Goal: Information Seeking & Learning: Compare options

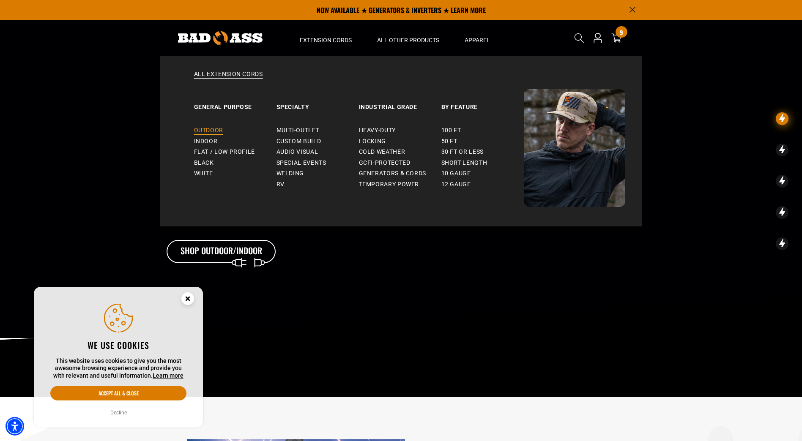
click at [212, 133] on span "Outdoor" at bounding box center [208, 131] width 29 height 8
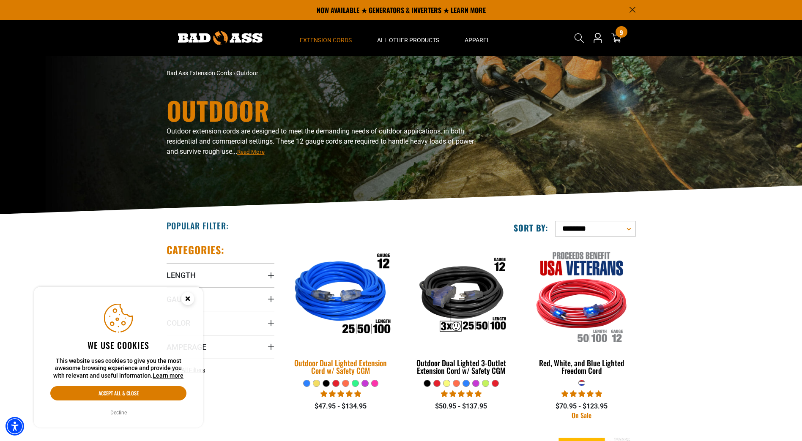
click at [362, 297] on img at bounding box center [340, 296] width 118 height 108
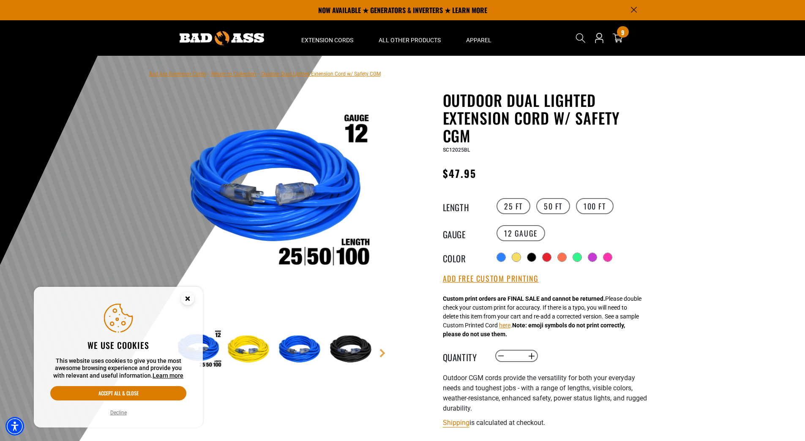
click at [193, 300] on circle "Close this option" at bounding box center [187, 298] width 13 height 13
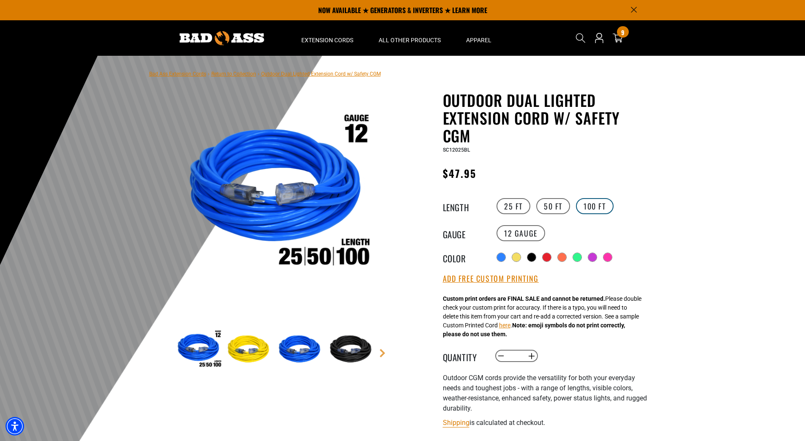
click at [592, 205] on label "100 FT" at bounding box center [595, 206] width 38 height 16
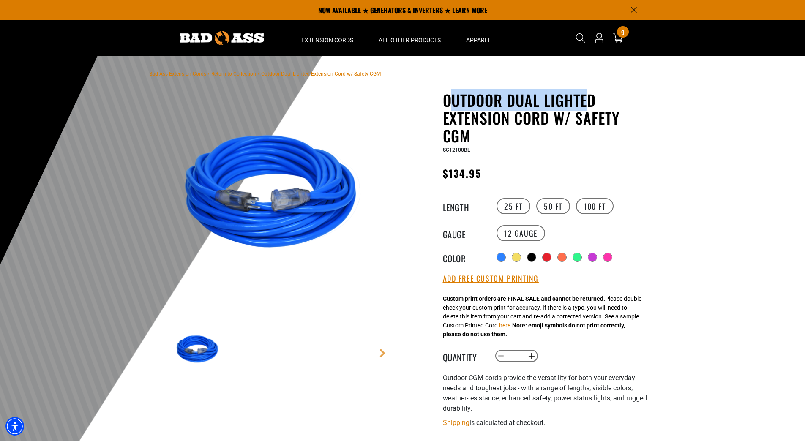
drag, startPoint x: 450, startPoint y: 99, endPoint x: 592, endPoint y: 109, distance: 142.8
click at [592, 109] on h1 "Outdoor Dual Lighted Extension Cord w/ Safety CGM" at bounding box center [546, 117] width 207 height 53
drag, startPoint x: 592, startPoint y: 109, endPoint x: 583, endPoint y: 127, distance: 20.0
click at [583, 127] on h1 "Outdoor Dual Lighted Extension Cord w/ Safety CGM" at bounding box center [546, 117] width 207 height 53
click at [554, 204] on label "50 FT" at bounding box center [553, 206] width 34 height 16
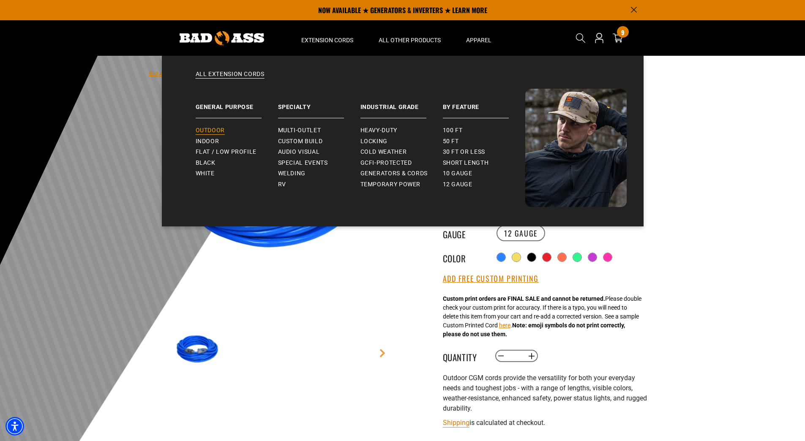
click at [217, 128] on span "Outdoor" at bounding box center [210, 131] width 29 height 8
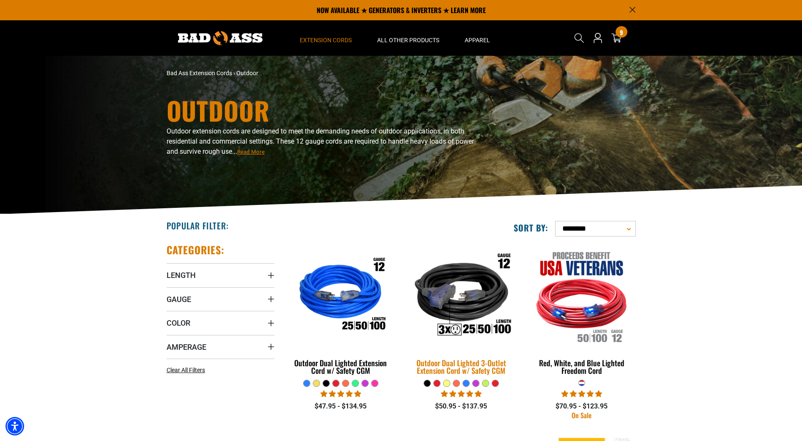
click at [483, 300] on img at bounding box center [461, 296] width 118 height 108
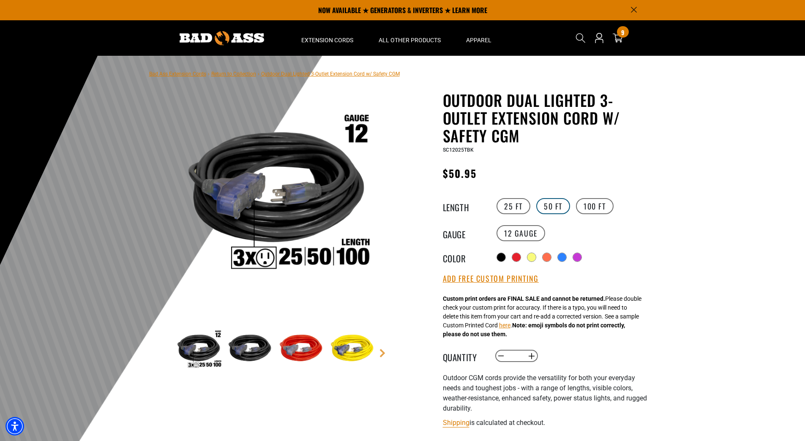
click at [556, 206] on label "50 FT" at bounding box center [553, 206] width 34 height 16
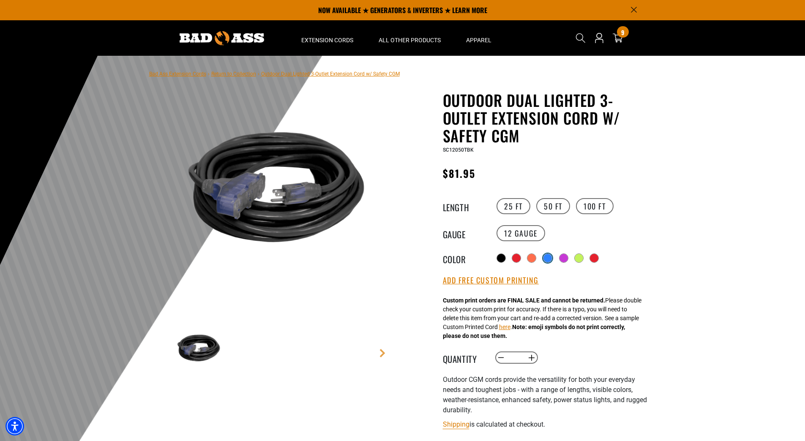
click at [552, 257] on div at bounding box center [548, 258] width 8 height 8
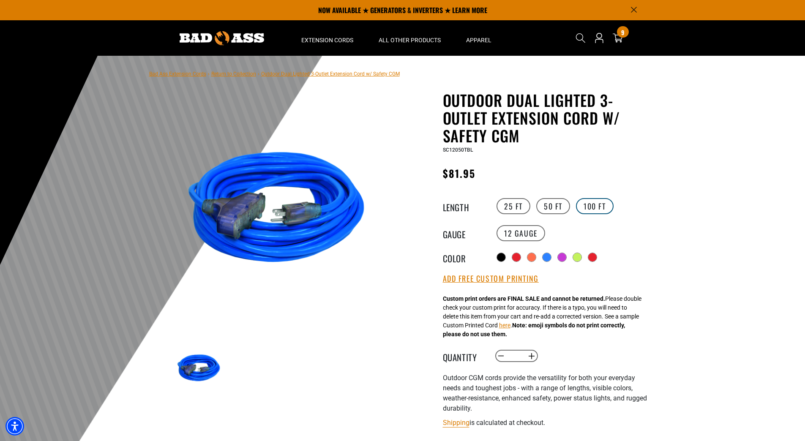
click at [587, 204] on label "100 FT" at bounding box center [595, 206] width 38 height 16
click at [566, 204] on label "50 FT" at bounding box center [553, 206] width 34 height 16
click at [667, 78] on div at bounding box center [402, 263] width 805 height 414
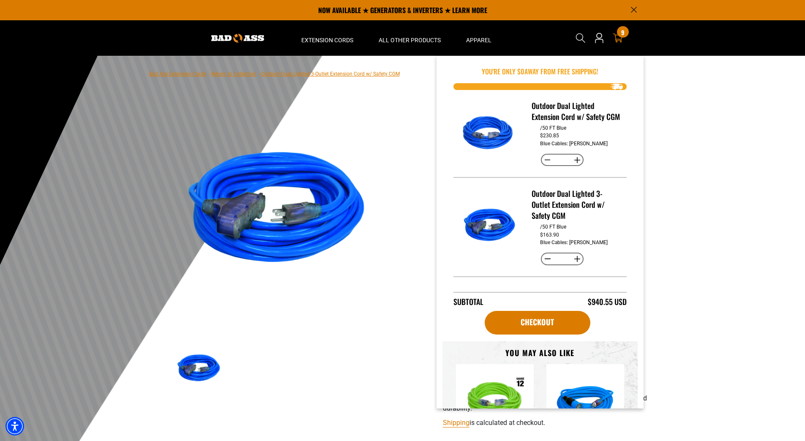
click at [617, 43] on icon at bounding box center [618, 38] width 10 height 10
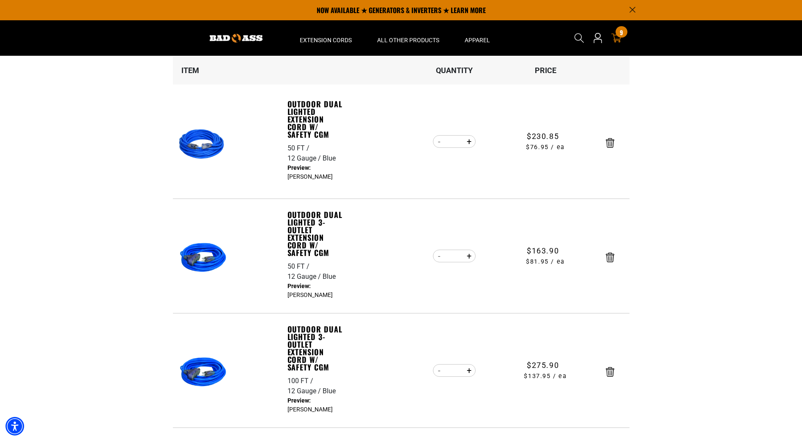
scroll to position [85, 0]
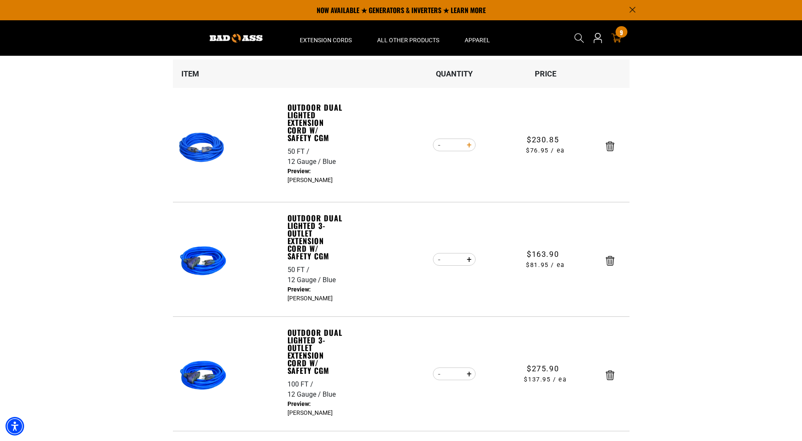
click at [469, 146] on button "Increase quantity for Outdoor Dual Lighted Extension Cord w/ Safety CGM" at bounding box center [468, 145] width 13 height 14
type input "*"
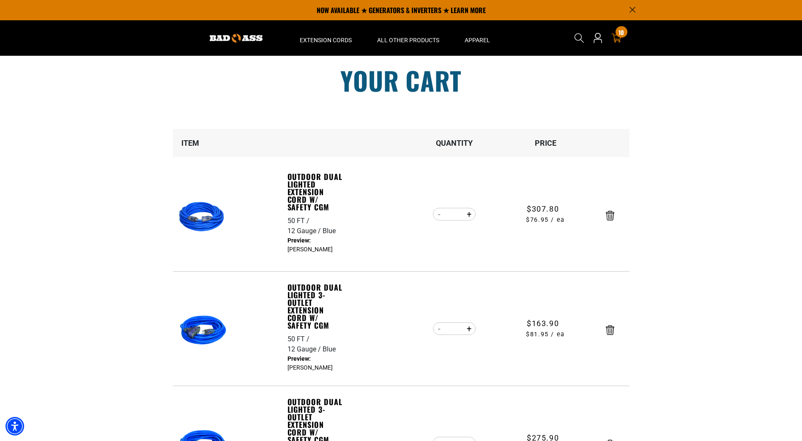
scroll to position [0, 0]
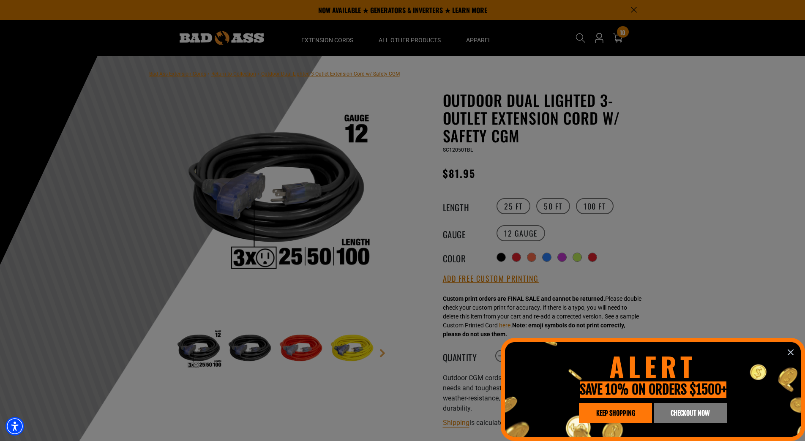
click at [791, 350] on icon "information" at bounding box center [791, 352] width 10 height 10
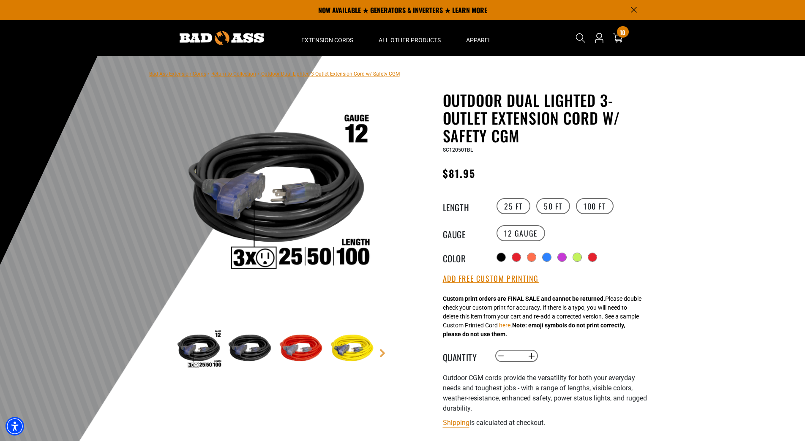
click at [712, 163] on div at bounding box center [402, 263] width 805 height 414
click at [550, 256] on div at bounding box center [547, 257] width 8 height 8
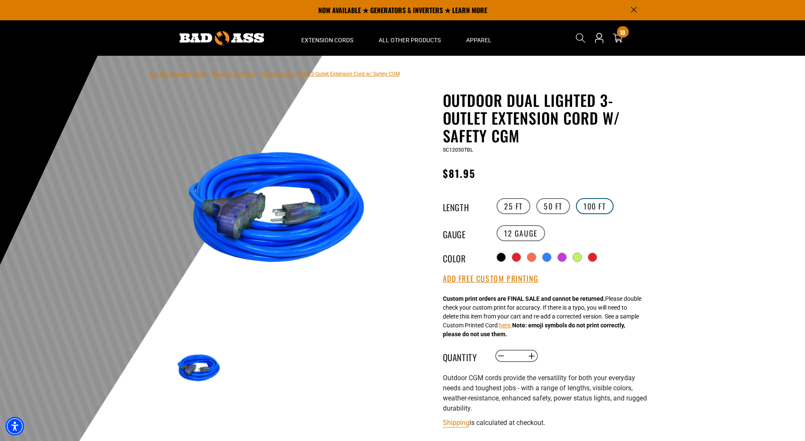
click at [597, 207] on label "100 FT" at bounding box center [595, 206] width 38 height 16
click at [547, 207] on label "50 FT" at bounding box center [553, 206] width 34 height 16
click at [591, 204] on label "100 FT" at bounding box center [595, 206] width 38 height 16
drag, startPoint x: 473, startPoint y: 150, endPoint x: 444, endPoint y: 151, distance: 29.2
click at [444, 151] on div "SC12100TBL" at bounding box center [546, 150] width 207 height 10
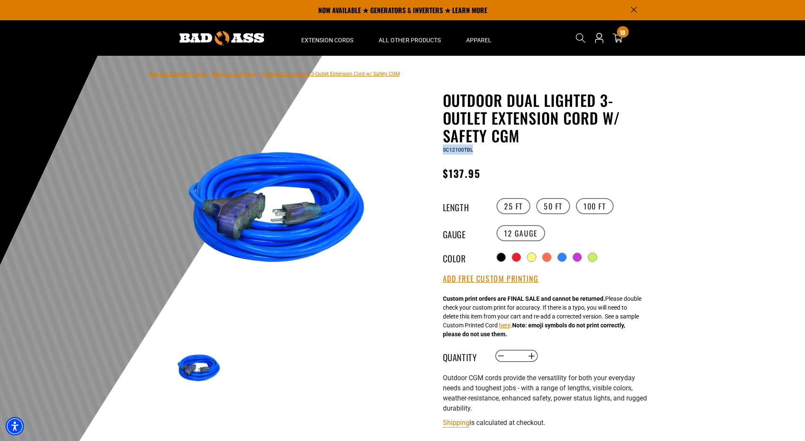
copy span "SC12100TBL"
click at [554, 210] on label "50 FT" at bounding box center [553, 206] width 34 height 16
drag, startPoint x: 475, startPoint y: 151, endPoint x: 440, endPoint y: 151, distance: 35.1
click at [440, 151] on div "Outdoor Dual Lighted 3-Outlet Extension Cord w/ Safety CGM Outdoor Dual Lighted…" at bounding box center [529, 345] width 241 height 508
copy span "SC12050TBL"
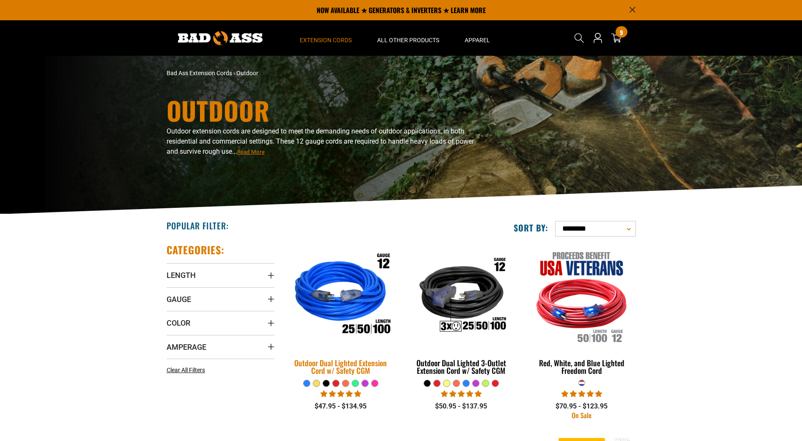
click at [369, 296] on img at bounding box center [340, 296] width 118 height 108
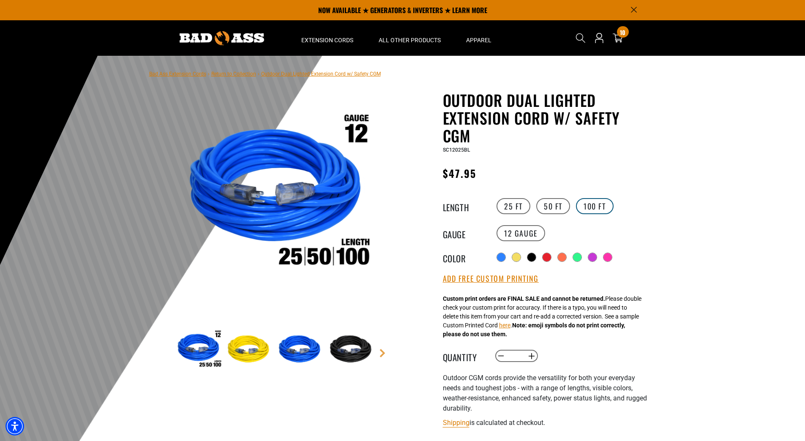
click at [590, 201] on label "100 FT" at bounding box center [595, 206] width 38 height 16
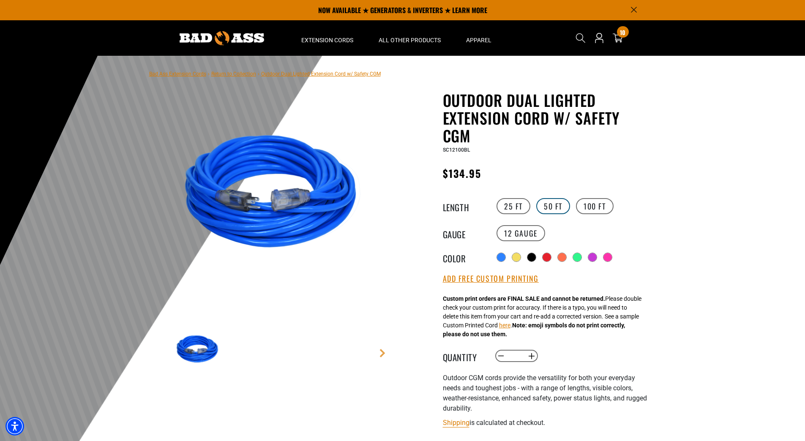
click at [561, 211] on label "50 FT" at bounding box center [553, 206] width 34 height 16
drag, startPoint x: 472, startPoint y: 153, endPoint x: 434, endPoint y: 151, distance: 38.1
click at [434, 151] on div "Outdoor Dual Lighted Extension Cord w/ Safety CGM Outdoor Dual Lighted Extensio…" at bounding box center [529, 335] width 241 height 488
copy span "SC12050BL"
click at [603, 209] on label "100 FT" at bounding box center [595, 206] width 38 height 16
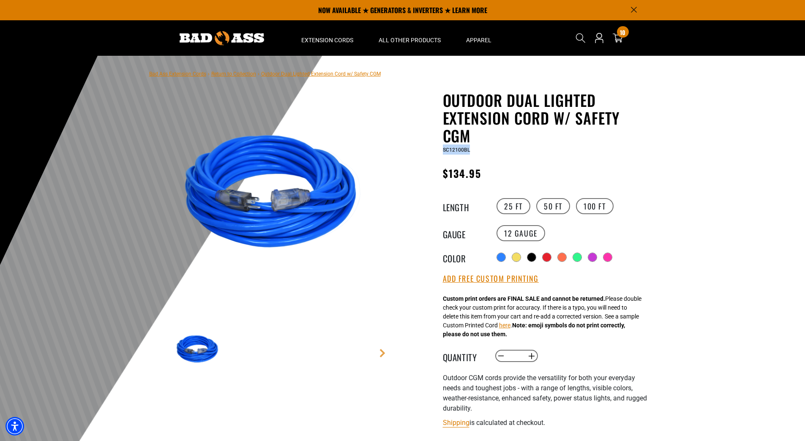
drag, startPoint x: 473, startPoint y: 152, endPoint x: 440, endPoint y: 154, distance: 33.4
click at [440, 154] on div "Outdoor Dual Lighted Extension Cord w/ Safety CGM Outdoor Dual Lighted Extensio…" at bounding box center [529, 335] width 241 height 488
copy span "SC12100BL"
click at [559, 210] on label "50 FT" at bounding box center [553, 206] width 34 height 16
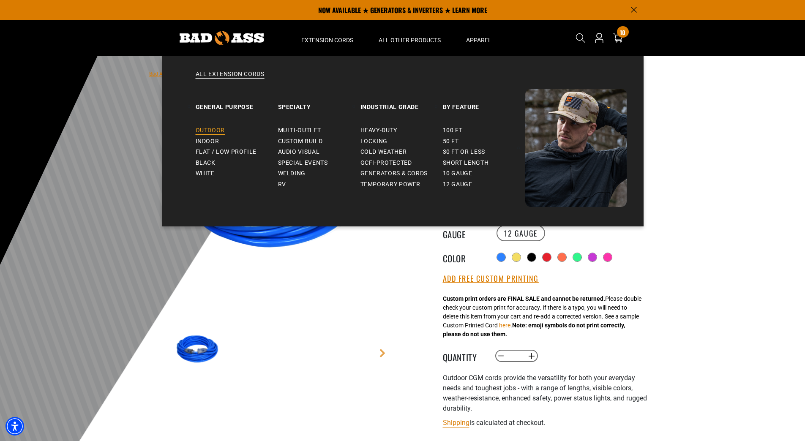
click at [219, 131] on span "Outdoor" at bounding box center [210, 131] width 29 height 8
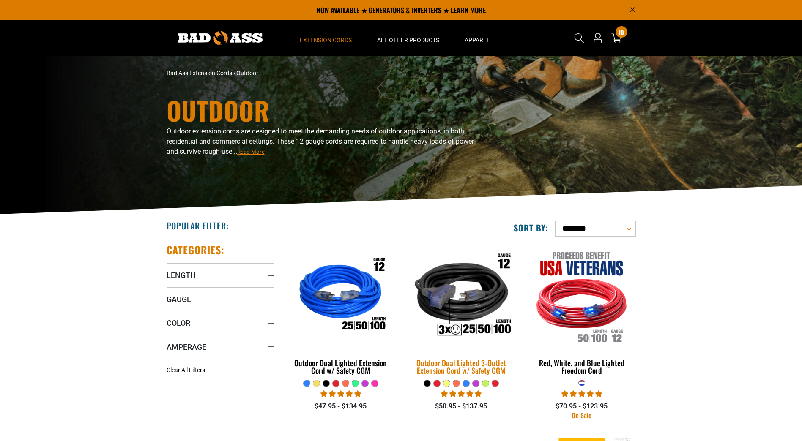
click at [426, 289] on img at bounding box center [461, 296] width 118 height 108
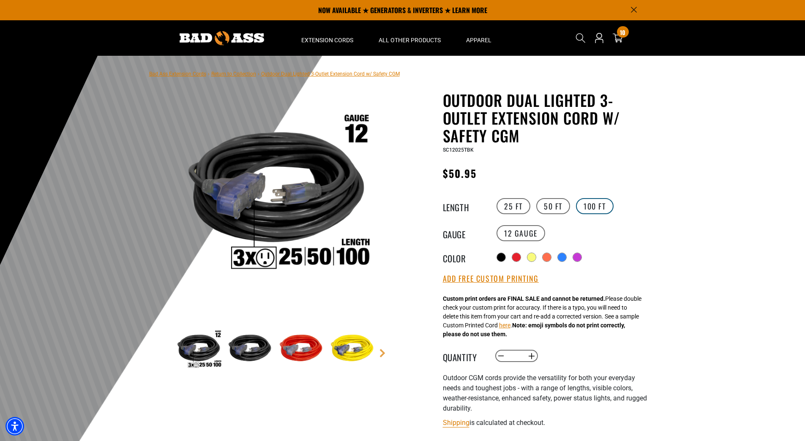
click at [584, 205] on label "100 FT" at bounding box center [595, 206] width 38 height 16
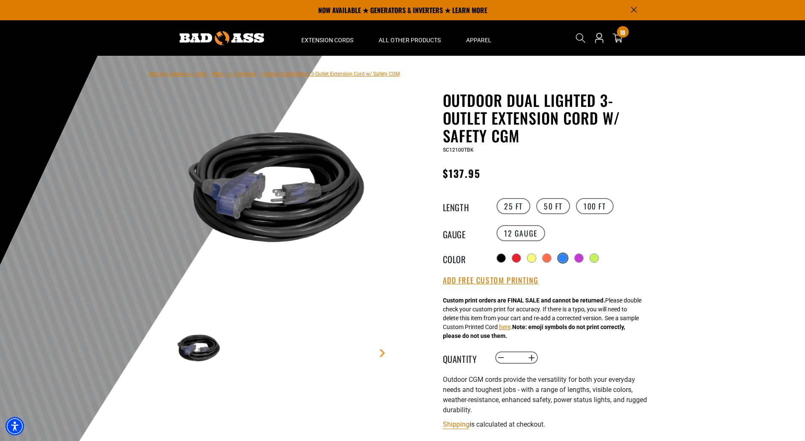
click at [563, 257] on div at bounding box center [563, 258] width 8 height 8
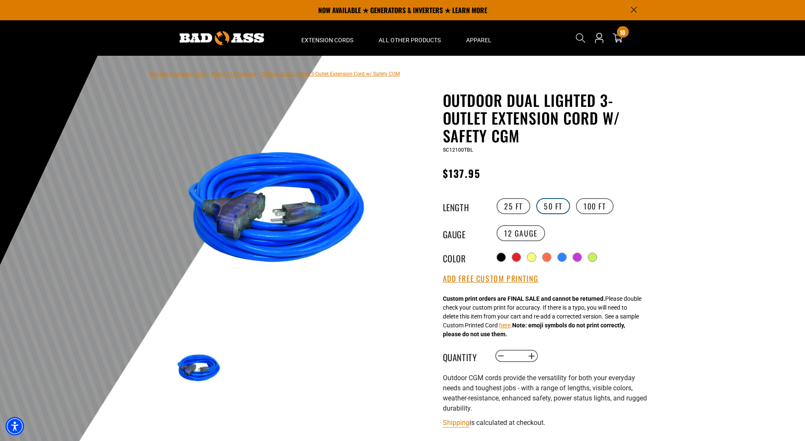
click at [556, 209] on label "50 FT" at bounding box center [553, 206] width 34 height 16
click at [473, 151] on div "SC12050TBL" at bounding box center [546, 150] width 207 height 10
drag, startPoint x: 474, startPoint y: 151, endPoint x: 427, endPoint y: 153, distance: 47.0
click at [427, 153] on div "Outdoor Dual Lighted 3-Outlet Extension Cord w/ Safety CGM Outdoor Dual Lighted…" at bounding box center [529, 345] width 241 height 508
copy span "SC12050TBL"
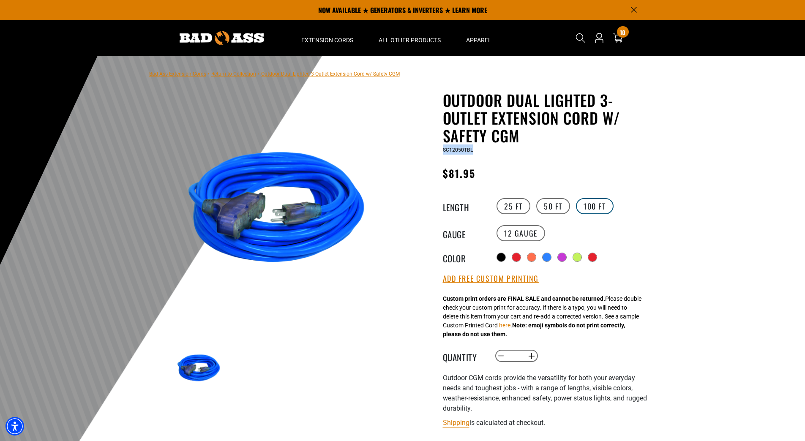
click at [590, 207] on label "100 FT" at bounding box center [595, 206] width 38 height 16
drag, startPoint x: 475, startPoint y: 150, endPoint x: 440, endPoint y: 153, distance: 34.8
click at [440, 153] on div "Outdoor Dual Lighted 3-Outlet Extension Cord w/ Safety CGM Outdoor Dual Lighted…" at bounding box center [529, 335] width 241 height 488
copy span "SC12100TBL"
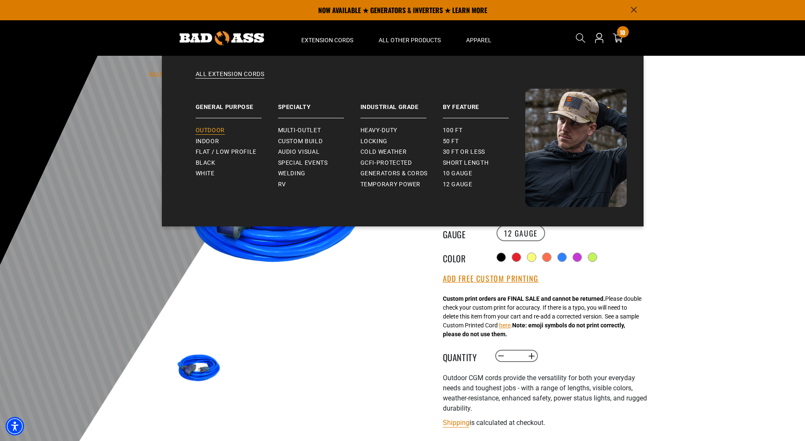
click at [220, 128] on span "Outdoor" at bounding box center [210, 131] width 29 height 8
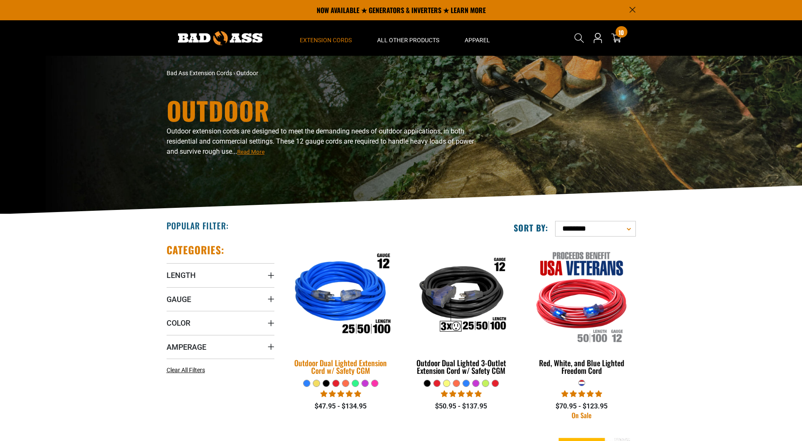
click at [336, 309] on img at bounding box center [340, 296] width 118 height 108
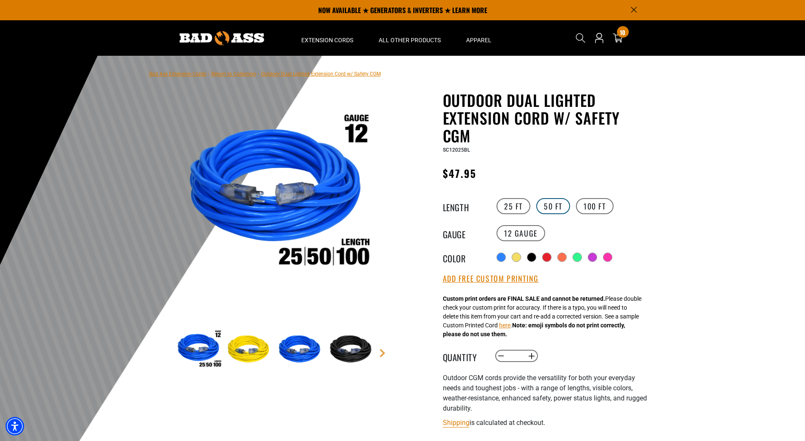
click at [563, 207] on label "50 FT" at bounding box center [553, 206] width 34 height 16
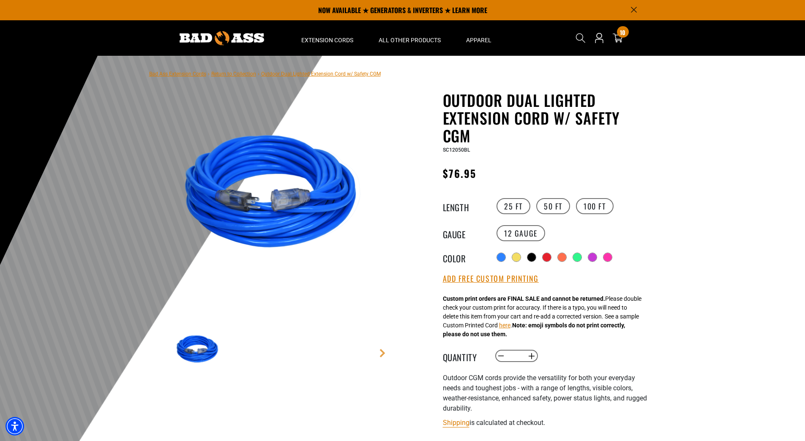
click at [471, 153] on div "SC12050BL" at bounding box center [546, 150] width 207 height 10
drag, startPoint x: 471, startPoint y: 153, endPoint x: 438, endPoint y: 153, distance: 32.5
click at [438, 153] on div "Outdoor Dual Lighted Extension Cord w/ Safety CGM Outdoor Dual Lighted Extensio…" at bounding box center [529, 335] width 241 height 488
copy span "SC12050BL"
click at [580, 204] on label "100 FT" at bounding box center [595, 206] width 38 height 16
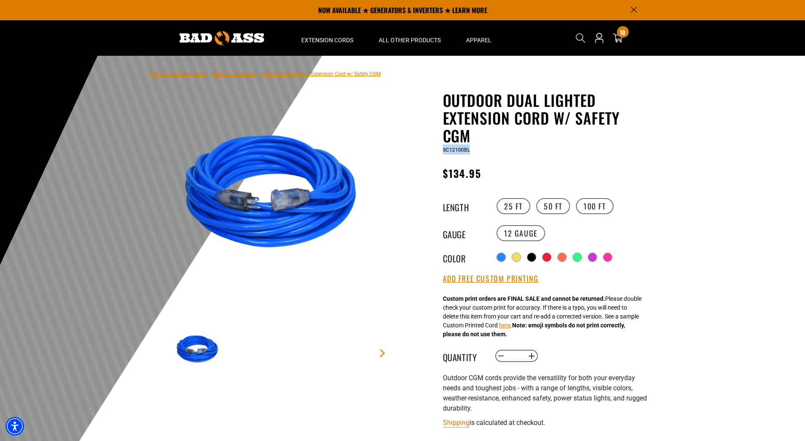
drag, startPoint x: 470, startPoint y: 150, endPoint x: 429, endPoint y: 152, distance: 40.2
click at [429, 152] on div "Outdoor Dual Lighted Extension Cord w/ Safety CGM Outdoor Dual Lighted Extensio…" at bounding box center [529, 335] width 241 height 488
copy span "SC12100BL"
click at [222, 35] on img at bounding box center [222, 38] width 85 height 14
